Goal: Information Seeking & Learning: Check status

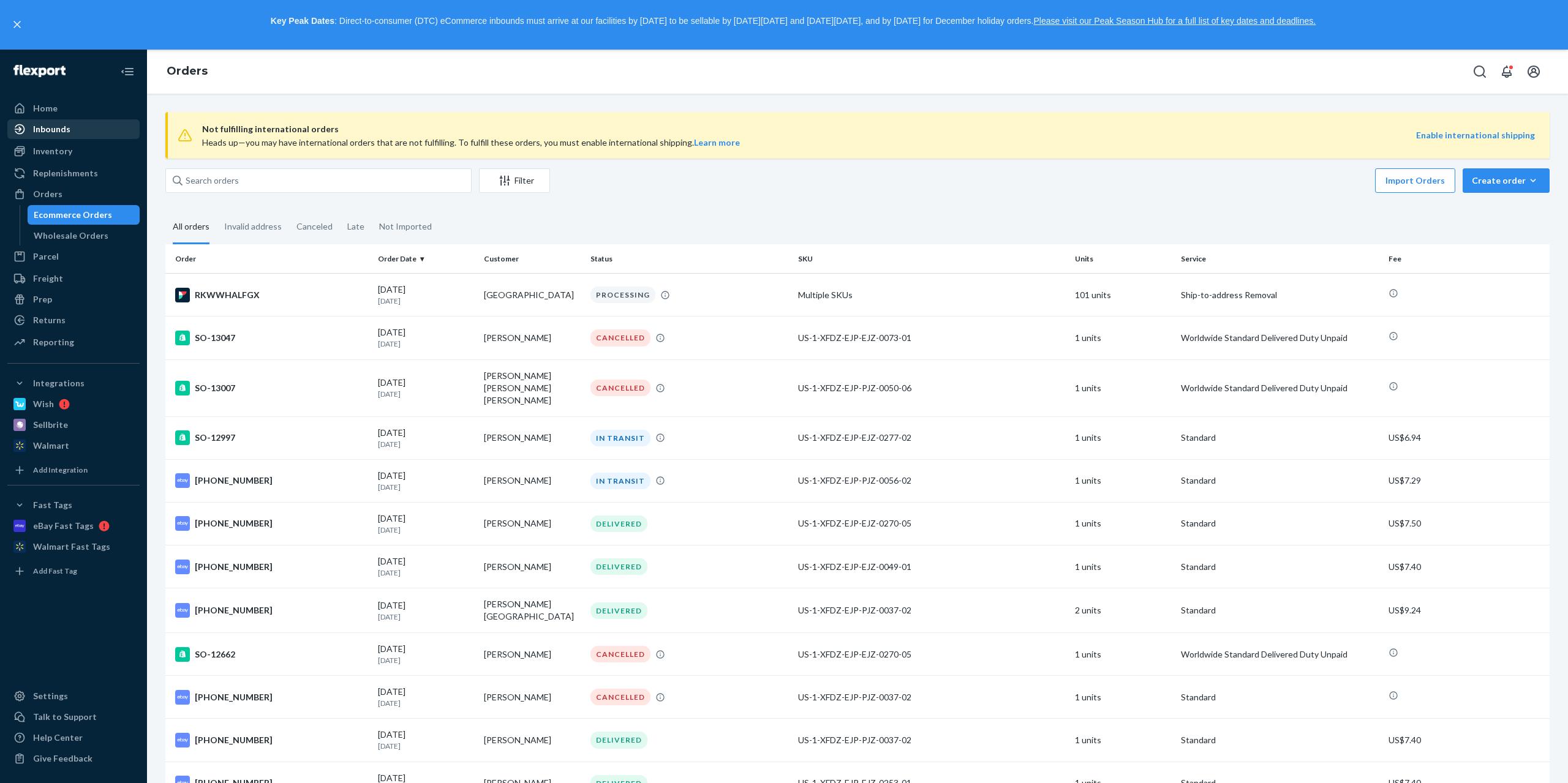
click at [81, 133] on div "Inbounds" at bounding box center [73, 129] width 130 height 17
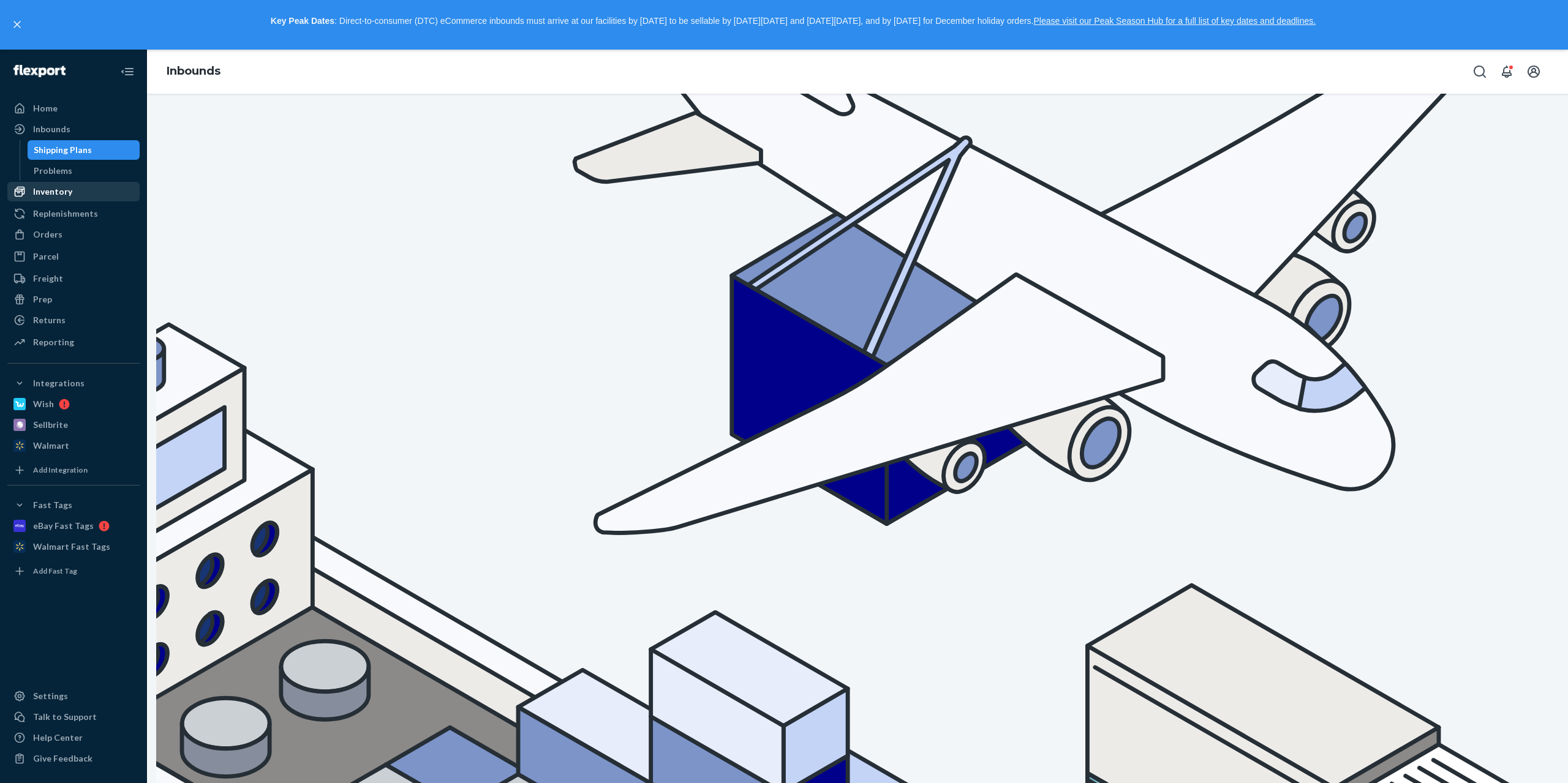
click at [78, 188] on div "Inventory" at bounding box center [73, 191] width 130 height 17
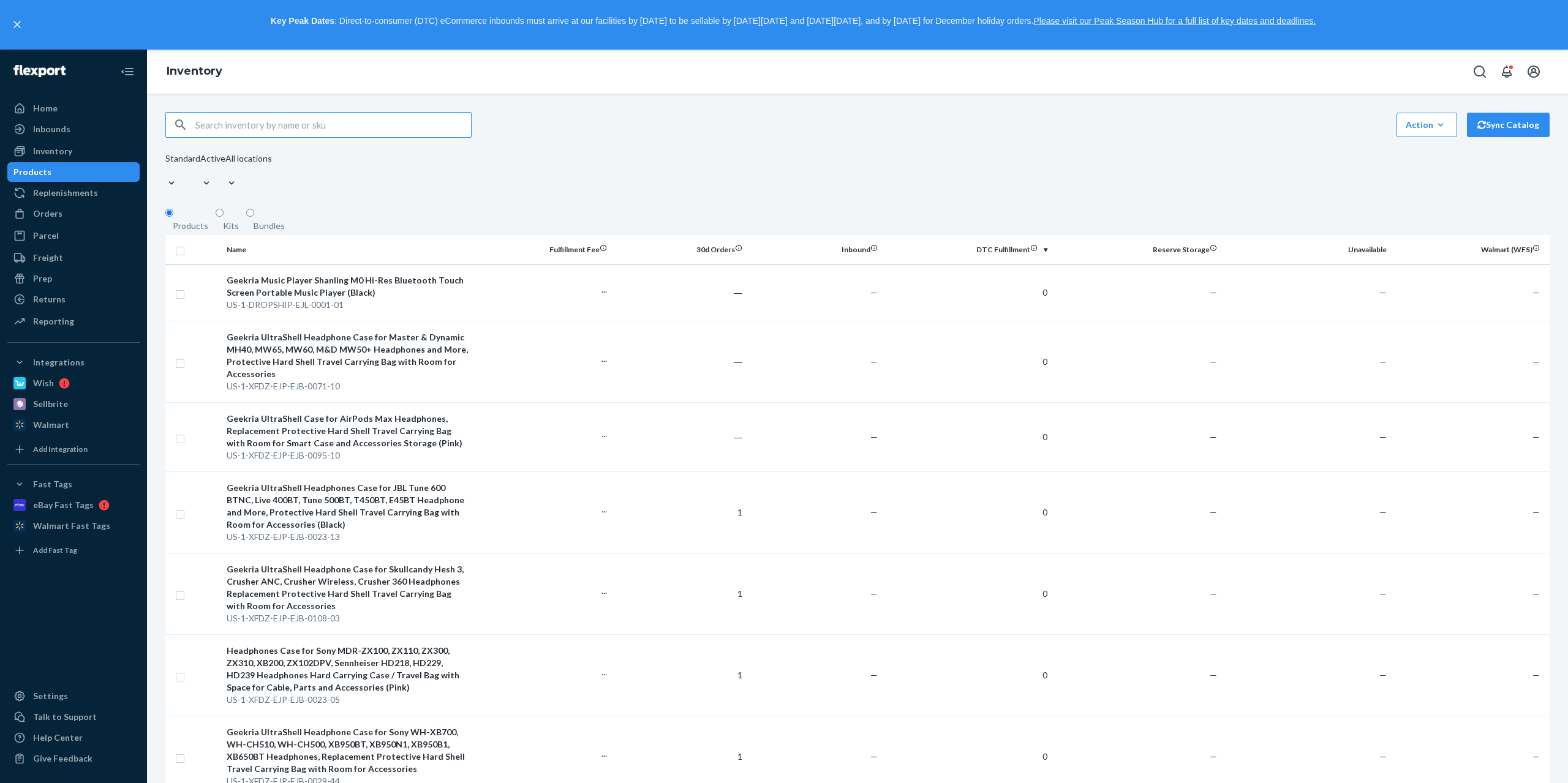
click at [397, 137] on input "text" at bounding box center [333, 125] width 276 height 24
type input "US-1-XFDZ-EJP-EJZ-0181-01"
drag, startPoint x: 372, startPoint y: 128, endPoint x: 110, endPoint y: 127, distance: 262.0
click at [110, 127] on div "Home Inbounds Shipping Plans Problems Inventory Products Replenishments Orders …" at bounding box center [784, 416] width 1568 height 733
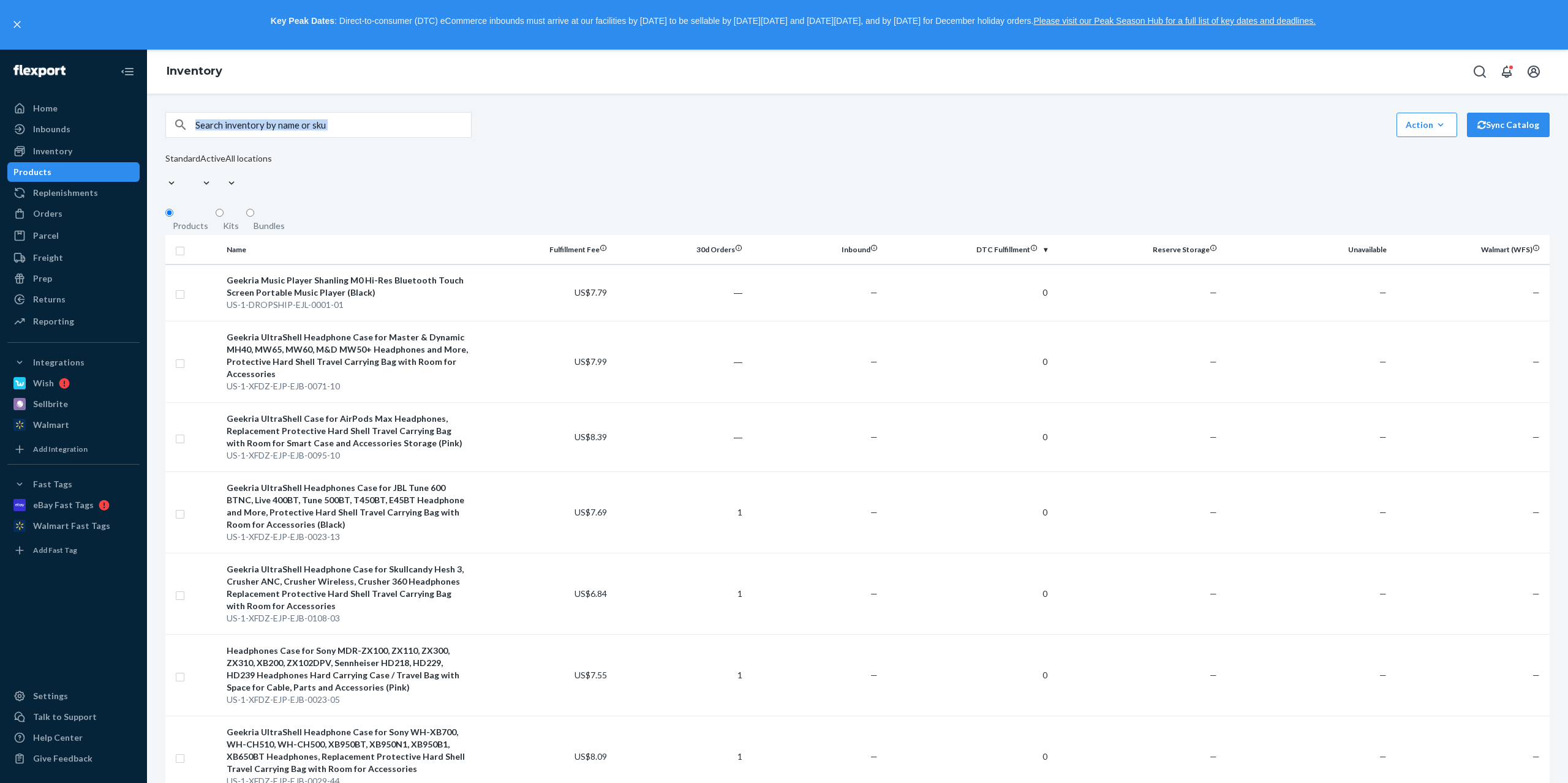
click at [270, 130] on input "text" at bounding box center [333, 125] width 276 height 24
paste input "US-1-XFDZ-EJP-EJZ-0181-01"
type input "US-1-XFDZ-EJP-EJZ-0181-01"
click at [286, 129] on input "US-1-XFDZ-EJP-EJZ-0181-01" at bounding box center [333, 125] width 276 height 24
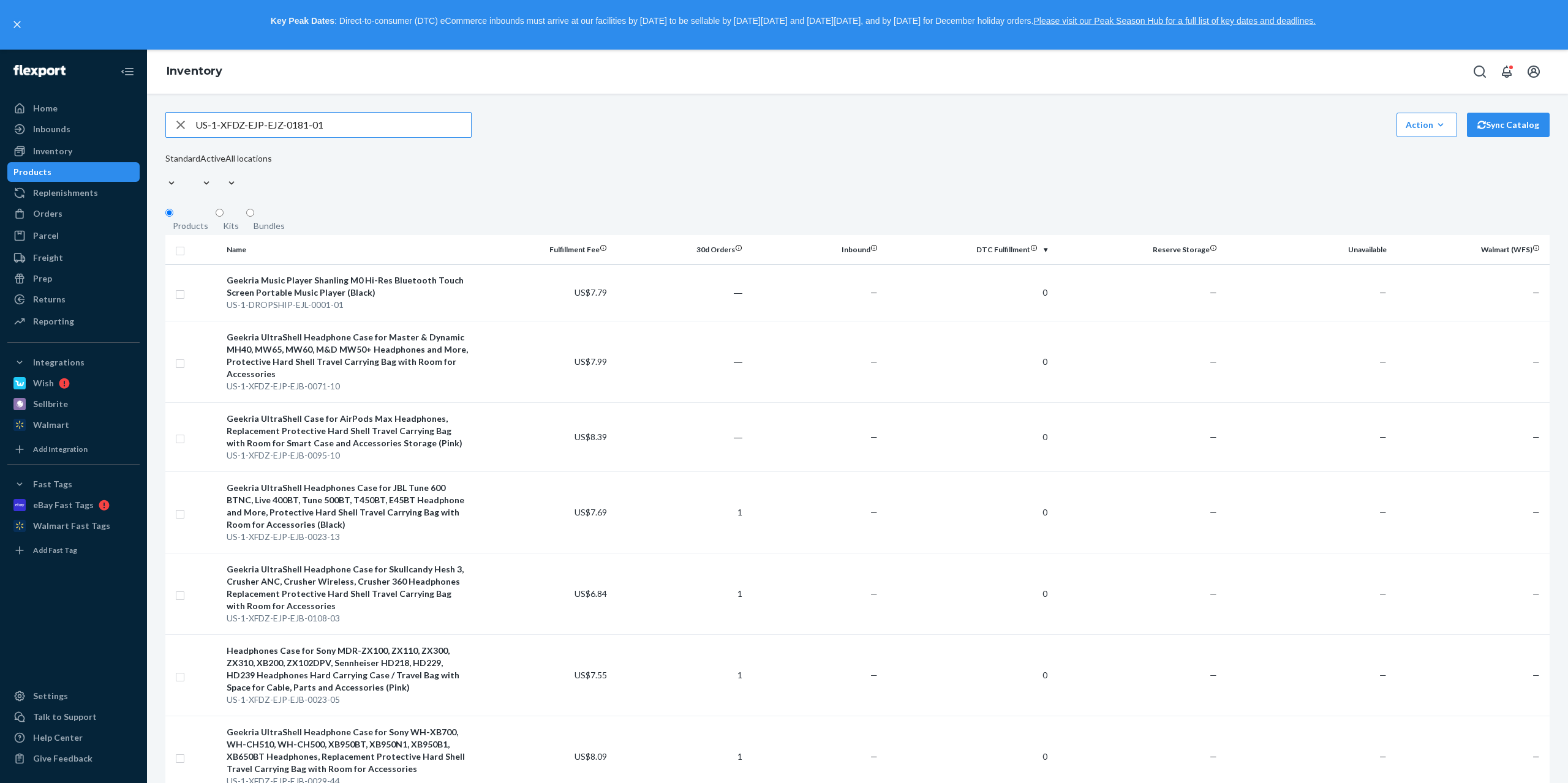
click at [286, 129] on input "US-1-XFDZ-EJP-EJZ-0181-01" at bounding box center [333, 125] width 276 height 24
click at [272, 174] on div "Standard Active All locations" at bounding box center [219, 172] width 107 height 41
click at [340, 120] on input "text" at bounding box center [333, 125] width 276 height 24
paste input "US-1-XFDZ-EJP-EJZ-0181-01"
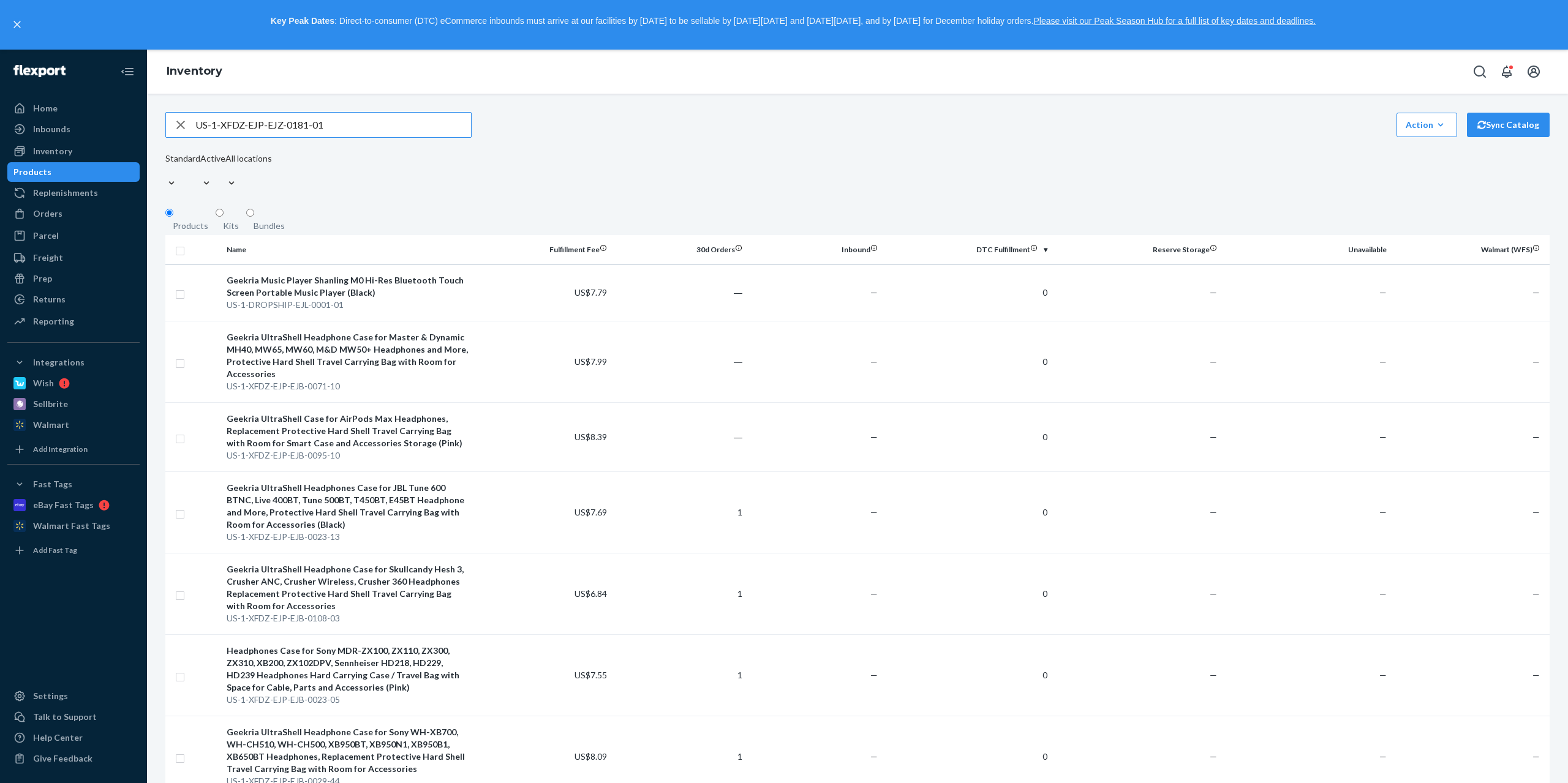
type input "US-1-XFDZ-EJP-EJZ-0181-01"
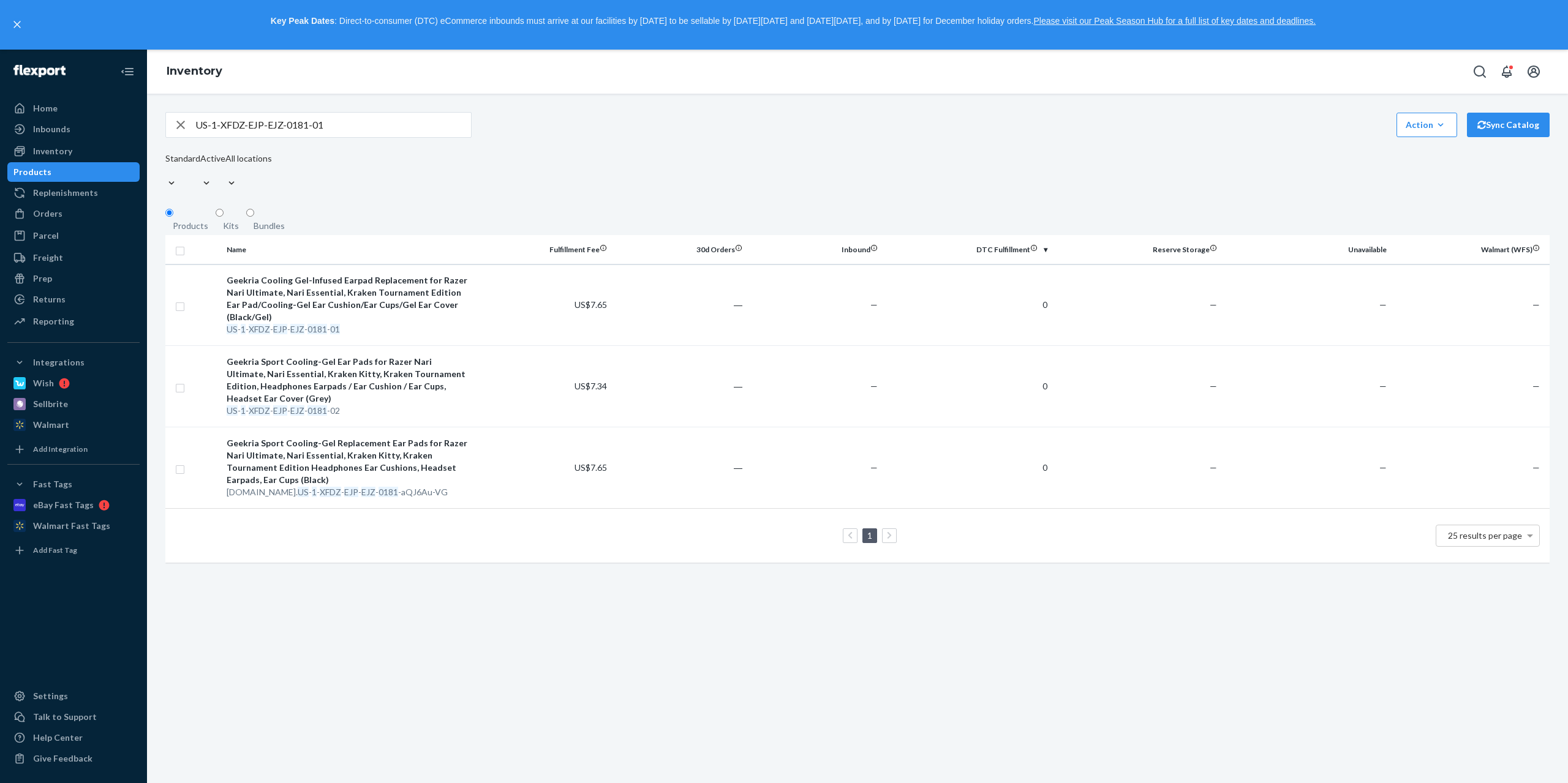
click at [1114, 641] on div "US-1-XFDZ-EJP-EJZ-0181-01 Action Create product Create kit or bundle Bulk creat…" at bounding box center [857, 438] width 1421 height 689
